Goal: Task Accomplishment & Management: Manage account settings

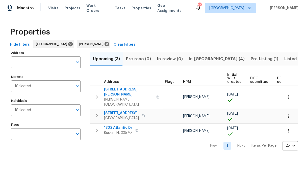
click at [191, 60] on span "In-[GEOGRAPHIC_DATA] (4)" at bounding box center [217, 58] width 56 height 7
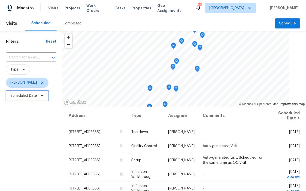
click at [27, 96] on span "Scheduled Date" at bounding box center [23, 95] width 26 height 5
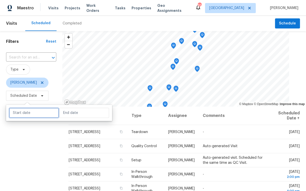
select select "7"
select select "2025"
select select "8"
select select "2025"
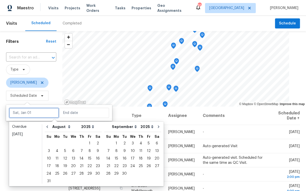
click at [29, 109] on input "text" at bounding box center [34, 113] width 50 height 10
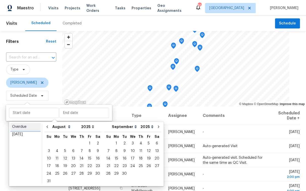
click at [23, 125] on div "Overdue" at bounding box center [25, 126] width 27 height 5
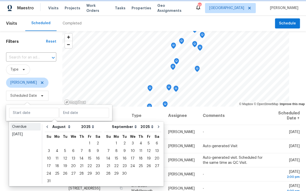
type input "[DATE]"
select select "6"
select select "7"
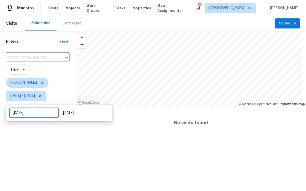
click at [26, 115] on input "[DATE]" at bounding box center [34, 113] width 50 height 10
select select "6"
select select "2025"
select select "7"
select select "2025"
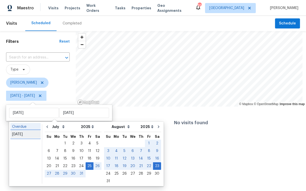
click at [26, 136] on div "[DATE]" at bounding box center [25, 134] width 27 height 5
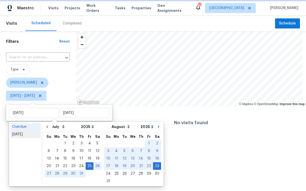
type input "[DATE]"
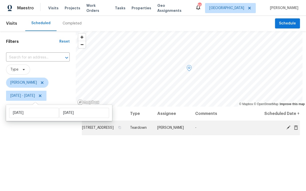
click at [286, 130] on icon at bounding box center [288, 127] width 5 height 5
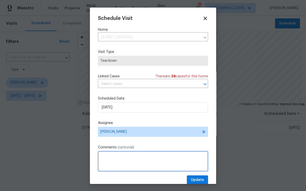
click at [128, 158] on textarea at bounding box center [153, 161] width 110 height 20
type textarea "[PERSON_NAME] = 8/29"
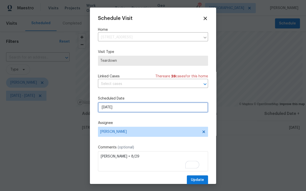
click at [160, 112] on input "[DATE]" at bounding box center [153, 107] width 110 height 10
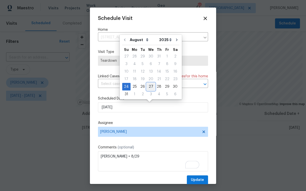
click at [149, 86] on div "27" at bounding box center [151, 86] width 8 height 7
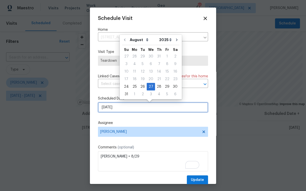
click at [149, 107] on input "[DATE]" at bounding box center [153, 107] width 110 height 10
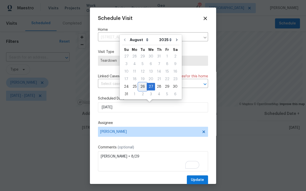
click at [140, 87] on div "26" at bounding box center [142, 86] width 8 height 7
type input "[DATE]"
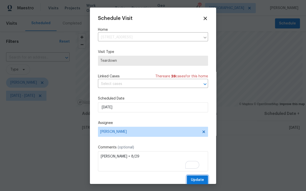
click at [191, 180] on span "Update" at bounding box center [197, 180] width 13 height 6
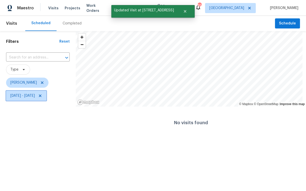
click at [35, 98] on span "[DATE] - [DATE]" at bounding box center [22, 95] width 24 height 5
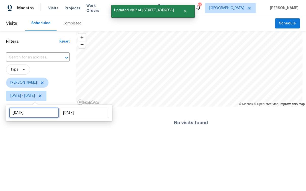
select select "7"
select select "2025"
select select "8"
select select "2025"
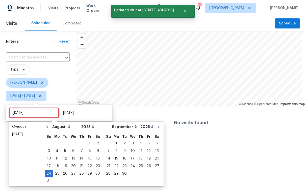
click at [40, 113] on input "[DATE]" at bounding box center [34, 113] width 50 height 10
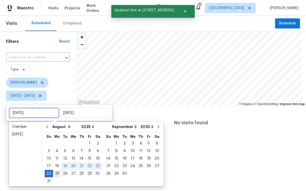
type input "[DATE]"
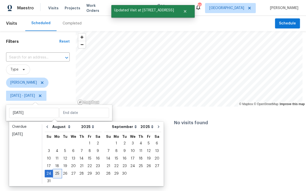
click at [56, 172] on div "25" at bounding box center [57, 173] width 8 height 7
type input "[DATE]"
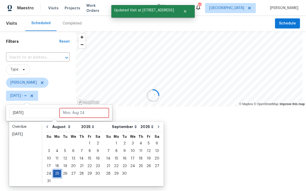
click at [56, 172] on div "25" at bounding box center [57, 173] width 8 height 7
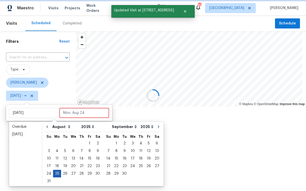
type input "[DATE]"
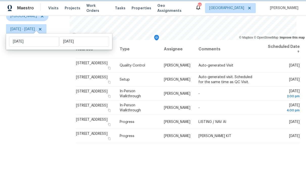
scroll to position [72, 0]
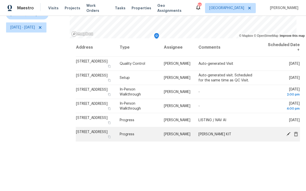
click at [286, 132] on icon at bounding box center [288, 134] width 4 height 4
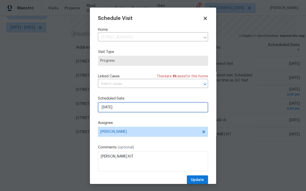
click at [130, 112] on input "[DATE]" at bounding box center [153, 107] width 110 height 10
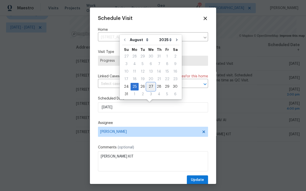
click at [151, 87] on div "27" at bounding box center [151, 86] width 8 height 7
type input "[DATE]"
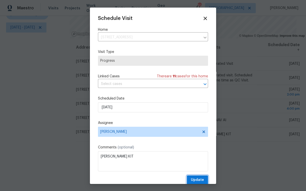
click at [192, 178] on span "Update" at bounding box center [197, 180] width 13 height 6
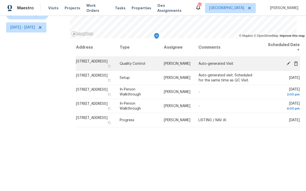
click at [286, 61] on icon at bounding box center [288, 63] width 4 height 4
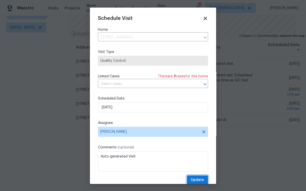
click at [192, 180] on span "Update" at bounding box center [197, 180] width 13 height 6
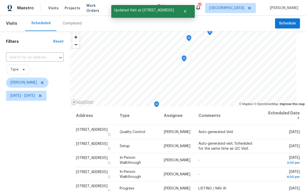
scroll to position [52, 0]
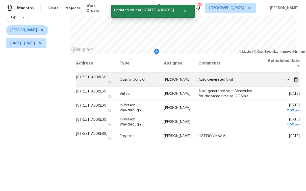
click at [286, 79] on icon at bounding box center [288, 79] width 4 height 4
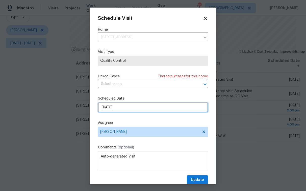
click at [164, 109] on input "[DATE]" at bounding box center [153, 107] width 110 height 10
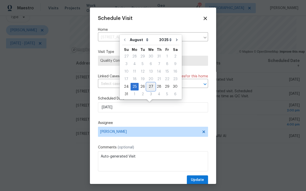
click at [150, 87] on div "27" at bounding box center [151, 86] width 8 height 7
type input "[DATE]"
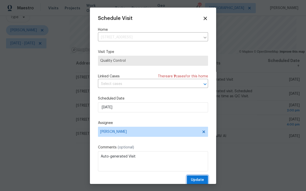
click at [193, 181] on span "Update" at bounding box center [197, 180] width 13 height 6
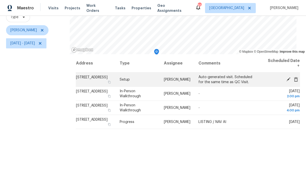
click at [286, 78] on icon at bounding box center [288, 79] width 5 height 5
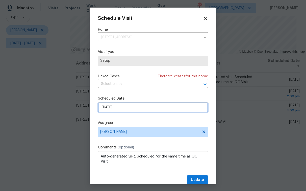
click at [157, 107] on input "[DATE]" at bounding box center [153, 107] width 110 height 10
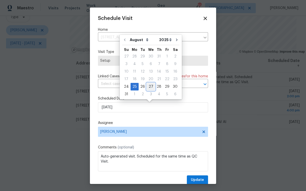
click at [150, 89] on div "27" at bounding box center [151, 86] width 8 height 7
type input "[DATE]"
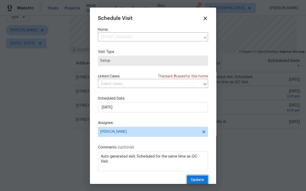
click at [191, 180] on span "Update" at bounding box center [197, 180] width 13 height 6
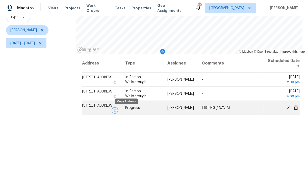
click at [116, 110] on icon "button" at bounding box center [114, 110] width 3 height 3
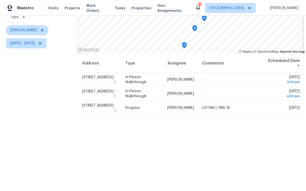
click at [192, 30] on icon "Map marker" at bounding box center [194, 28] width 5 height 6
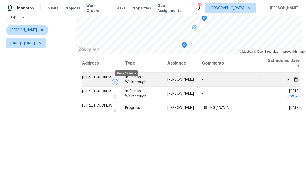
click at [116, 83] on icon "button" at bounding box center [114, 82] width 3 height 3
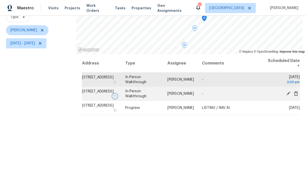
click at [116, 96] on icon "button" at bounding box center [114, 96] width 3 height 3
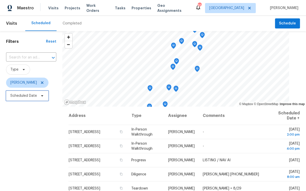
click at [22, 98] on span "Scheduled Date" at bounding box center [23, 95] width 26 height 5
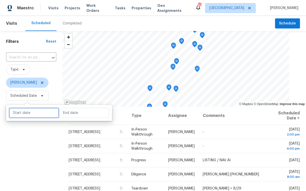
select select "7"
select select "2025"
select select "8"
select select "2025"
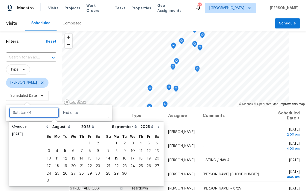
click at [36, 115] on input "text" at bounding box center [34, 113] width 50 height 10
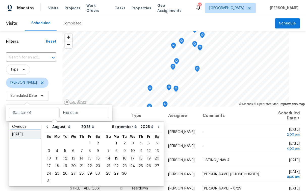
click at [28, 136] on div "Today" at bounding box center [25, 134] width 27 height 5
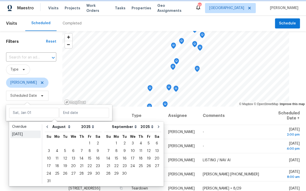
type input "Sun, Aug 24"
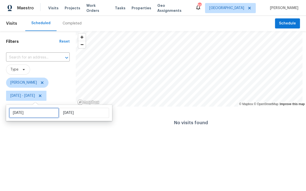
click at [27, 116] on input "Sun, Aug 24" at bounding box center [34, 113] width 50 height 10
select select "7"
select select "2025"
select select "8"
select select "2025"
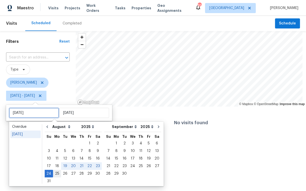
type input "Mon, Aug 25"
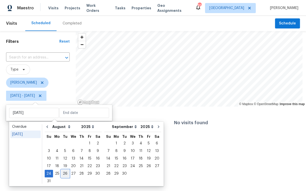
click at [61, 173] on div "26" at bounding box center [65, 173] width 8 height 7
type input "Tue, Aug 26"
type input "Sun, Aug 24"
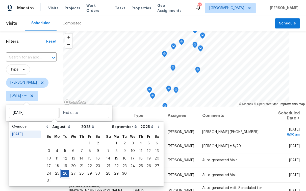
click at [63, 174] on div "26" at bounding box center [65, 173] width 8 height 7
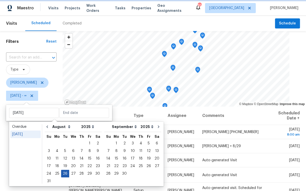
type input "Tue, Aug 26"
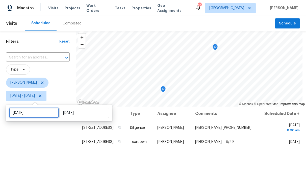
select select "7"
select select "2025"
select select "8"
select select "2025"
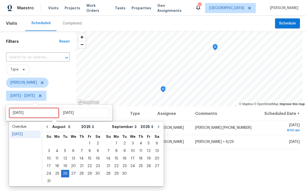
click at [35, 116] on input "Tue, Aug 26" at bounding box center [34, 113] width 50 height 10
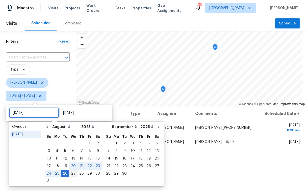
type input "Wed, Aug 27"
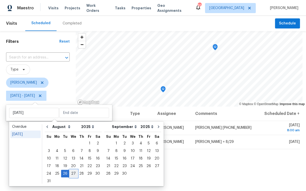
click at [71, 175] on div "27" at bounding box center [73, 173] width 8 height 7
type input "[DATE]"
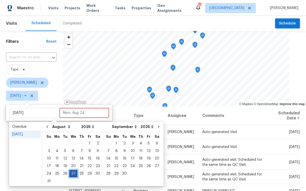
click at [71, 174] on div "27" at bounding box center [73, 173] width 8 height 7
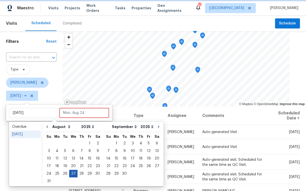
type input "[DATE]"
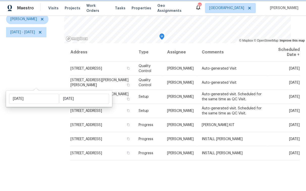
scroll to position [72, 0]
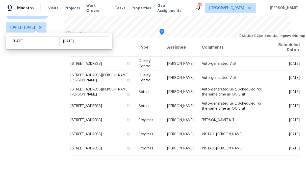
click at [38, 59] on div "Filters Reset ​ Type Paul Springer Wed, Aug 27 - Wed, Aug 27" at bounding box center [32, 77] width 64 height 229
